Goal: Transaction & Acquisition: Download file/media

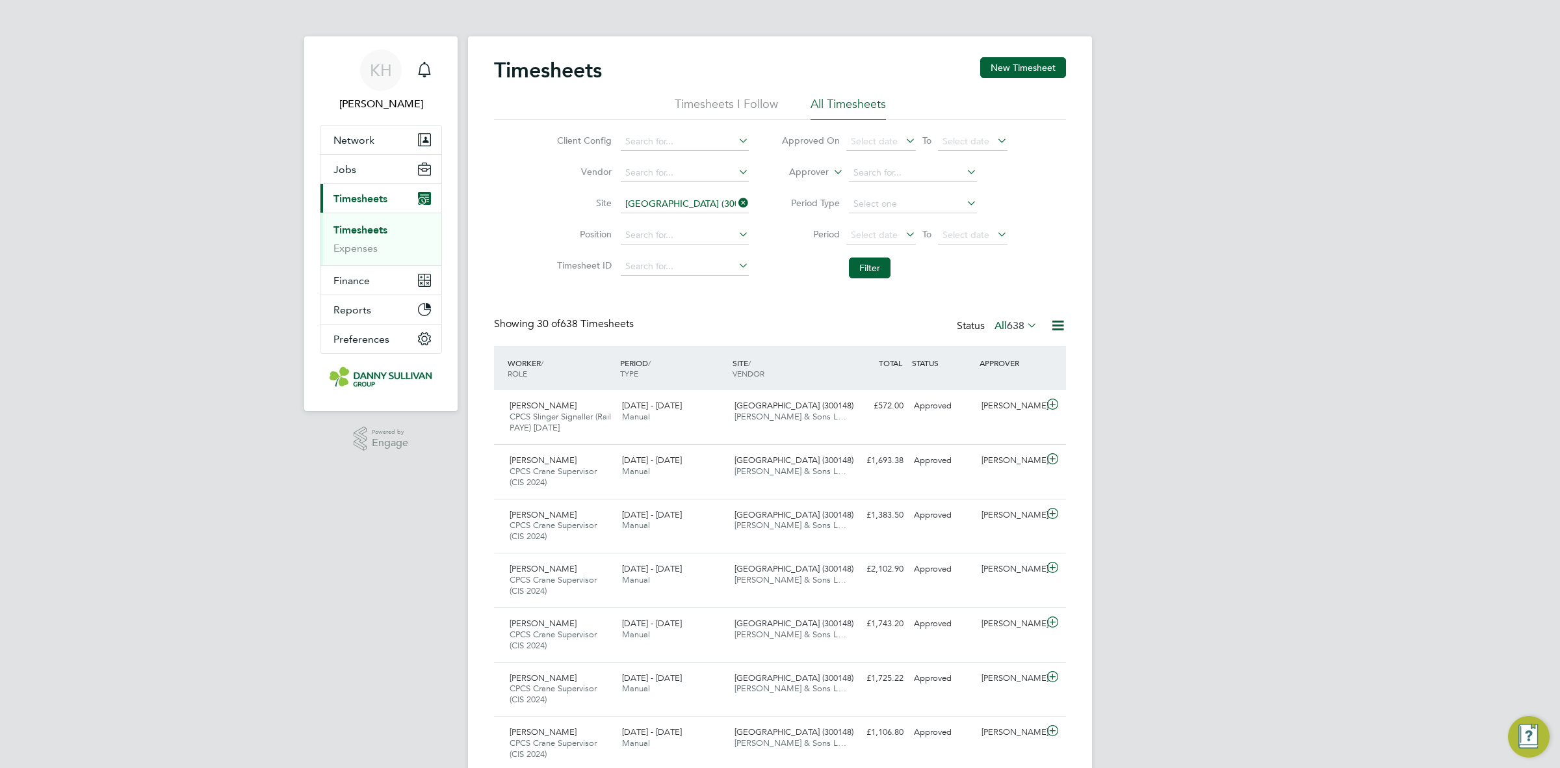
click at [369, 238] on li "Timesheets" at bounding box center [382, 233] width 98 height 18
click at [372, 229] on link "Timesheets" at bounding box center [360, 230] width 54 height 12
click at [736, 199] on icon at bounding box center [736, 203] width 0 height 18
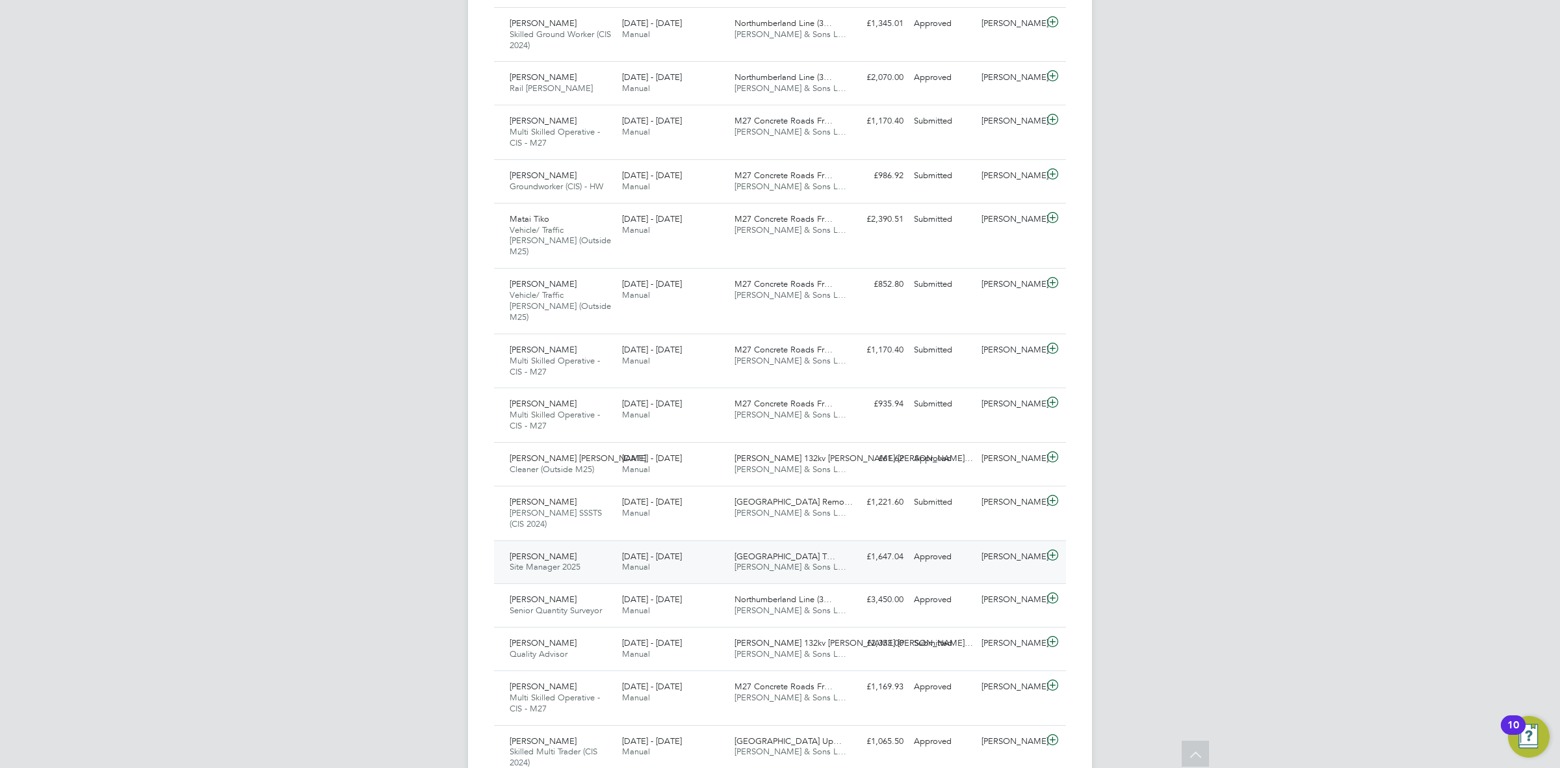
click at [696, 546] on div "[DATE] - [DATE] Manual" at bounding box center [673, 562] width 112 height 33
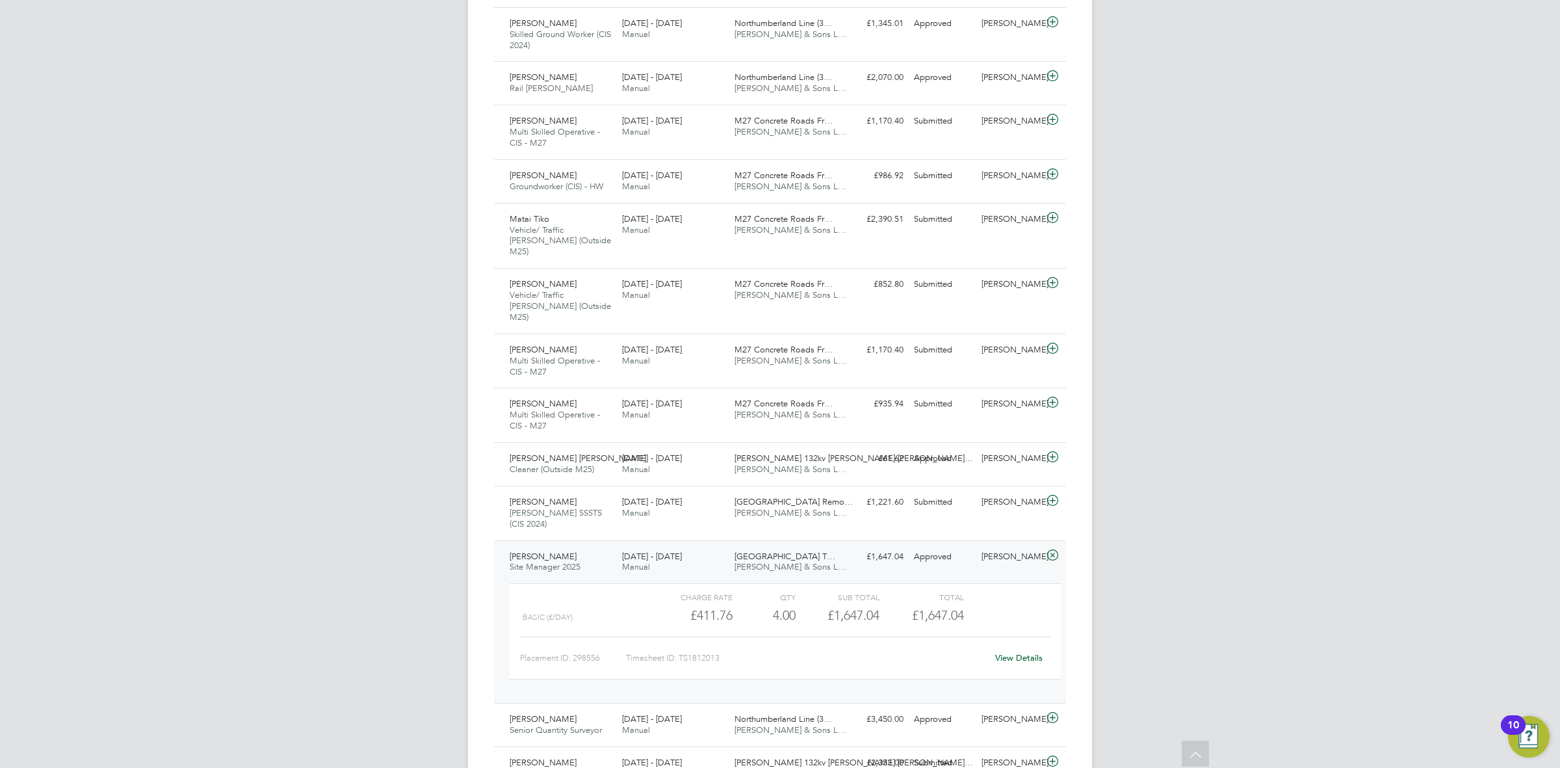
click at [1025, 652] on link "View Details" at bounding box center [1018, 657] width 47 height 11
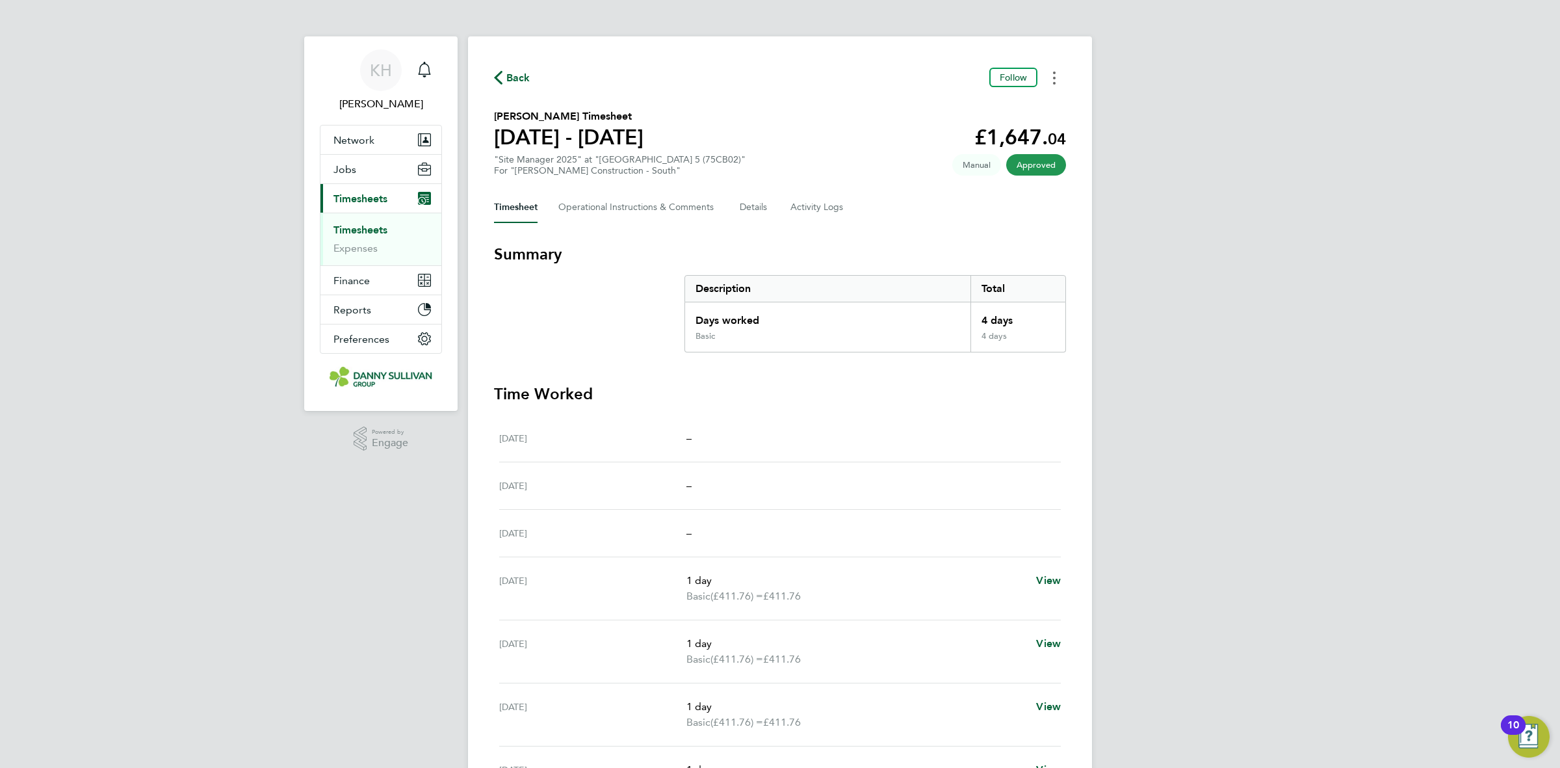
click at [1060, 69] on div "Back Follow David Steele's Timesheet 23 - 29 Aug 2025 £1,647. 04 "Site Manager …" at bounding box center [780, 469] width 624 height 867
click at [1058, 70] on button "Timesheets Menu" at bounding box center [1054, 78] width 23 height 20
click at [1012, 112] on link "Download timesheet" at bounding box center [988, 107] width 156 height 26
